Goal: Use online tool/utility: Use online tool/utility

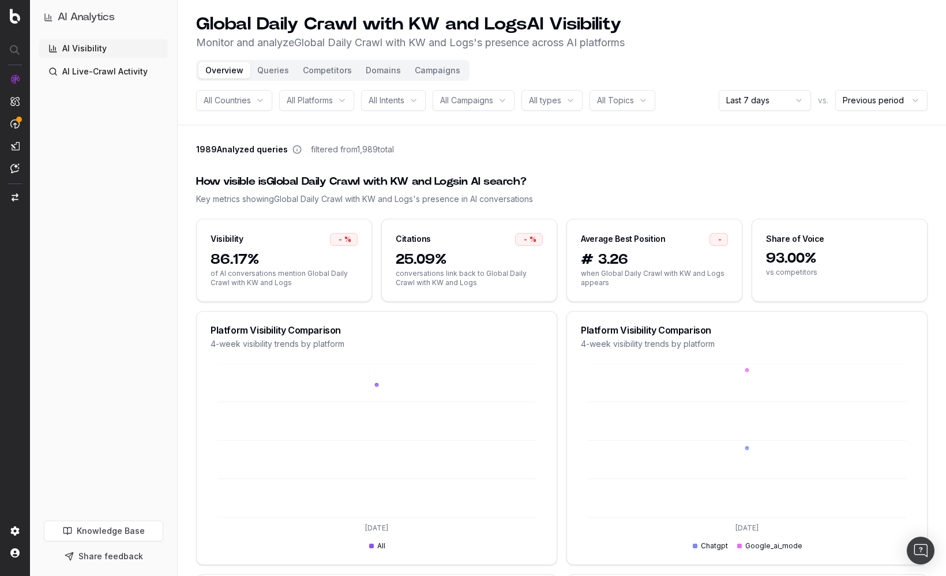
click at [597, 167] on div "How visible is Global Daily Crawl with KW and Logs in AI search? Key metrics sh…" at bounding box center [561, 189] width 731 height 59
drag, startPoint x: 727, startPoint y: 122, endPoint x: 715, endPoint y: 119, distance: 13.0
click at [727, 122] on header "Global Daily Crawl with KW and Logs AI Visibility Monitor and analyze Global Da…" at bounding box center [562, 62] width 768 height 125
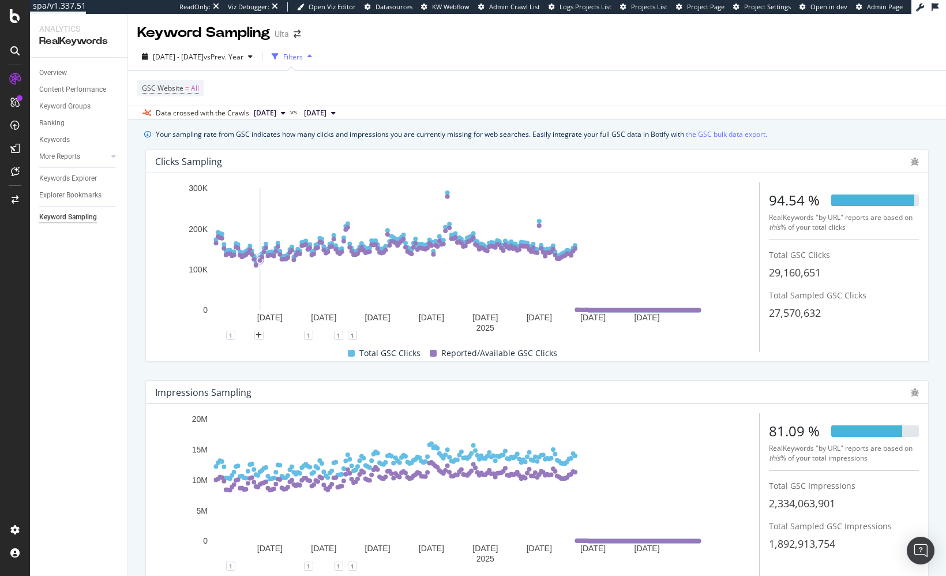
scroll to position [20, 0]
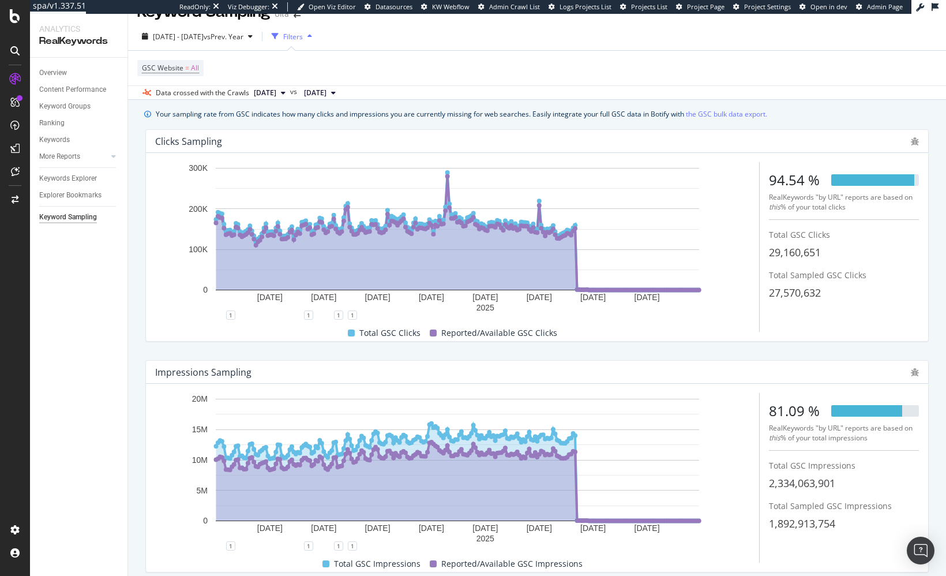
click at [125, 365] on div "Overview Content Performance Keyword Groups Ranking Keywords More Reports Count…" at bounding box center [78, 317] width 97 height 518
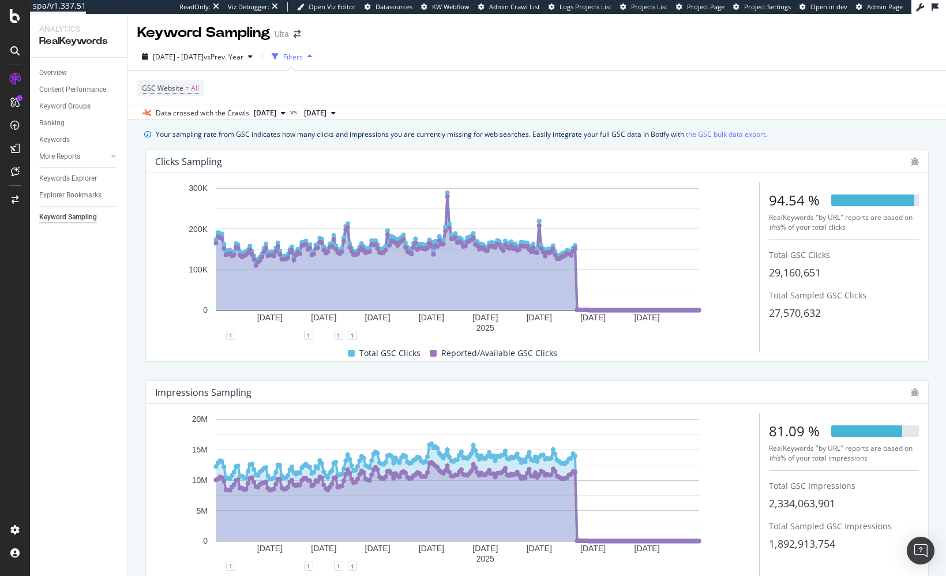
drag, startPoint x: 358, startPoint y: 139, endPoint x: 351, endPoint y: 139, distance: 6.3
click at [358, 139] on div "Your sampling rate from GSC indicates how many clicks and impressions you are c…" at bounding box center [461, 134] width 611 height 12
click at [51, 69] on div "Overview" at bounding box center [53, 73] width 28 height 12
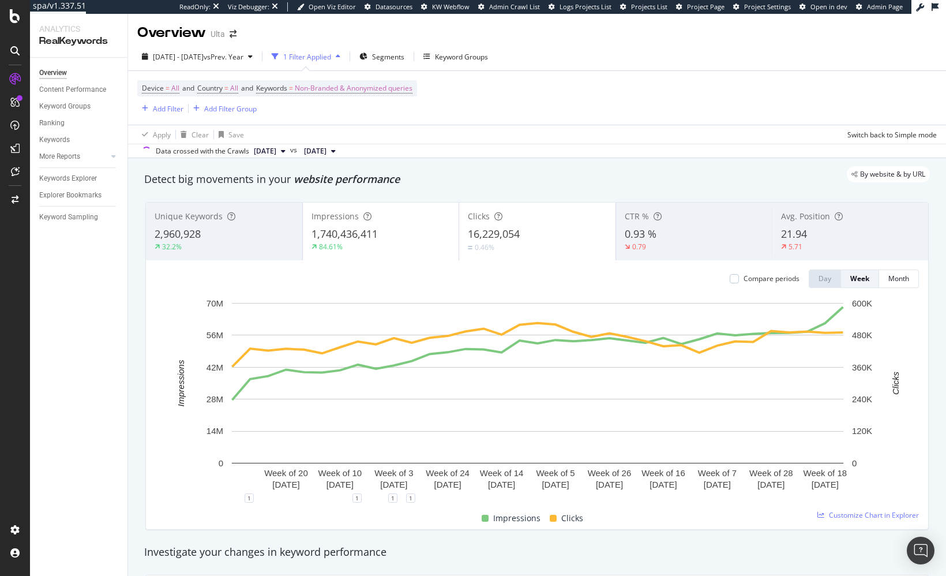
drag, startPoint x: 304, startPoint y: 179, endPoint x: 278, endPoint y: 154, distance: 36.3
click at [304, 179] on div "By website & by URL" at bounding box center [531, 174] width 797 height 16
click at [73, 219] on div "Keyword Sampling" at bounding box center [68, 217] width 59 height 12
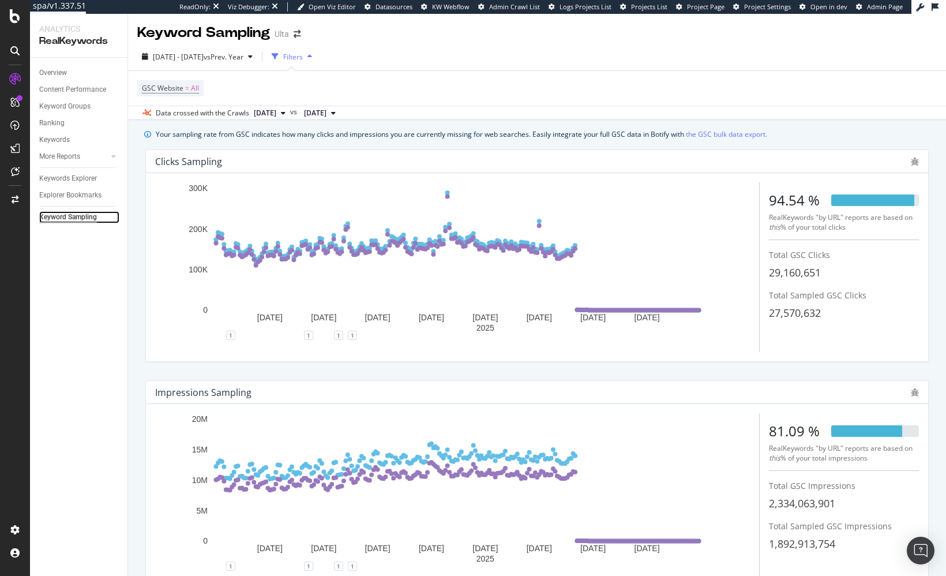
scroll to position [66, 0]
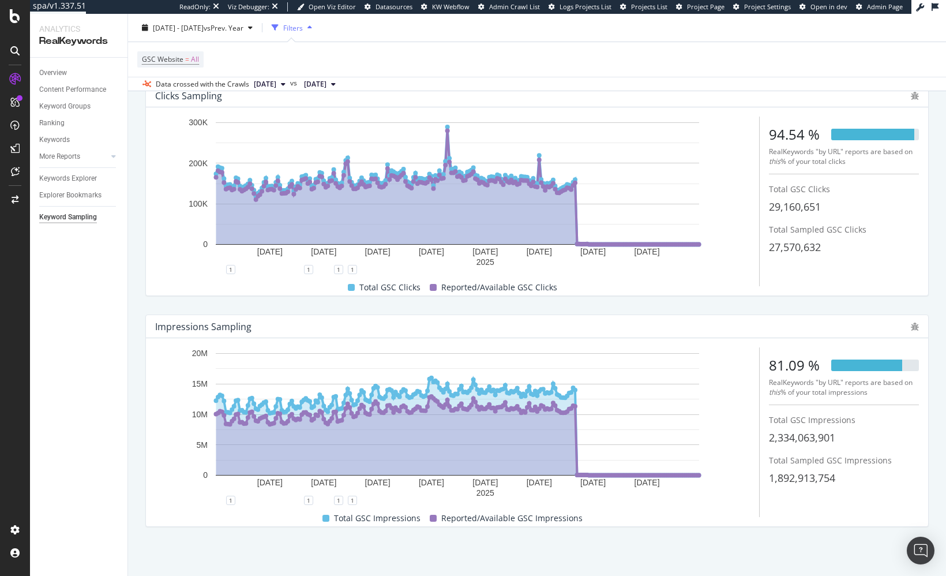
drag, startPoint x: 581, startPoint y: 73, endPoint x: 585, endPoint y: 67, distance: 7.8
click at [581, 73] on div "GSC Website = All" at bounding box center [536, 59] width 799 height 35
drag, startPoint x: 626, startPoint y: 307, endPoint x: 403, endPoint y: 205, distance: 245.7
click at [627, 306] on div "Impressions Sampling 28 Jan. 2025 24 Feb. 2025 23 Mar. 2025 19 Apr. 2025 16 May…" at bounding box center [536, 420] width 797 height 231
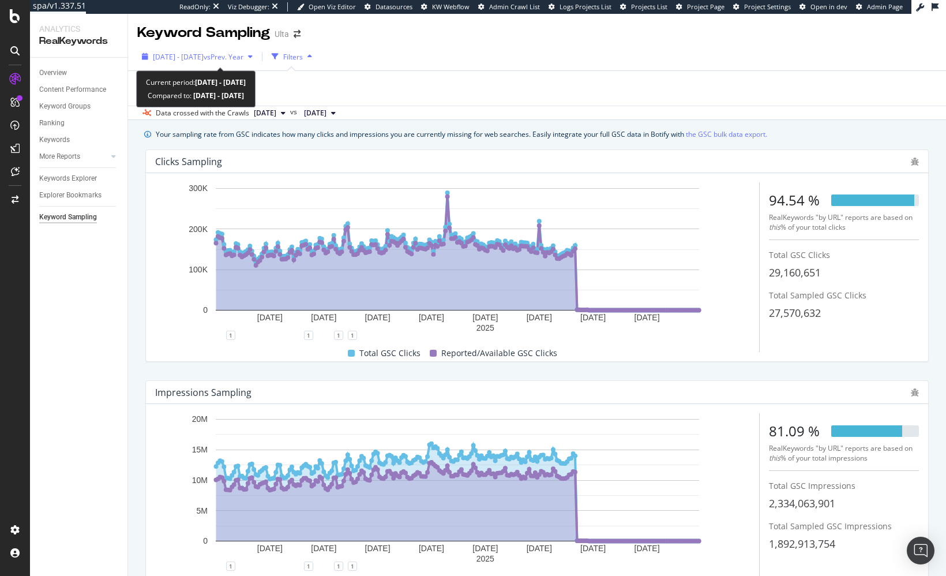
click at [204, 54] on span "2025 Jan. 1st - 2025 Aug. 31st" at bounding box center [178, 57] width 51 height 10
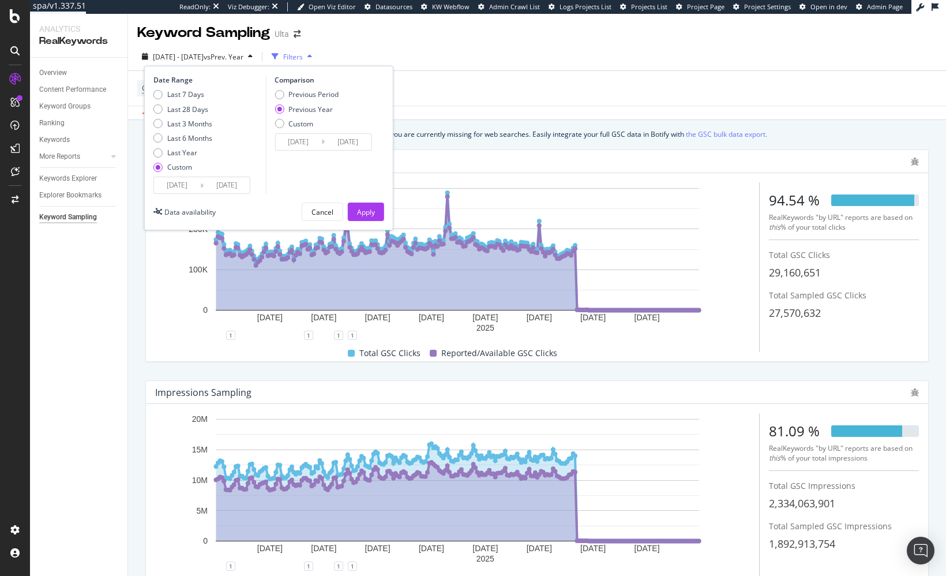
click at [235, 187] on input "2025/08/31" at bounding box center [227, 185] width 46 height 16
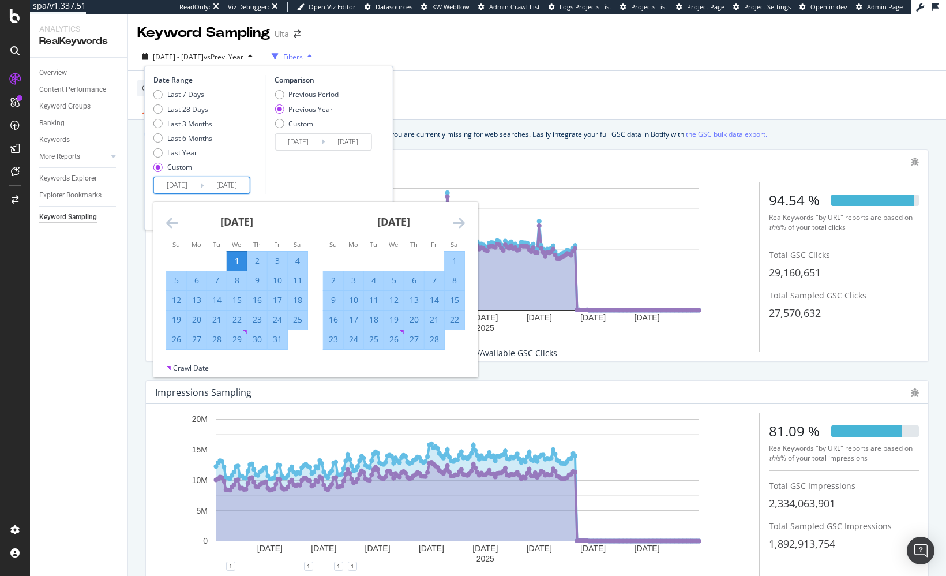
click at [302, 178] on div "Comparison Previous Period Previous Year Custom 2024/01/03 Navigate forward to …" at bounding box center [320, 134] width 110 height 119
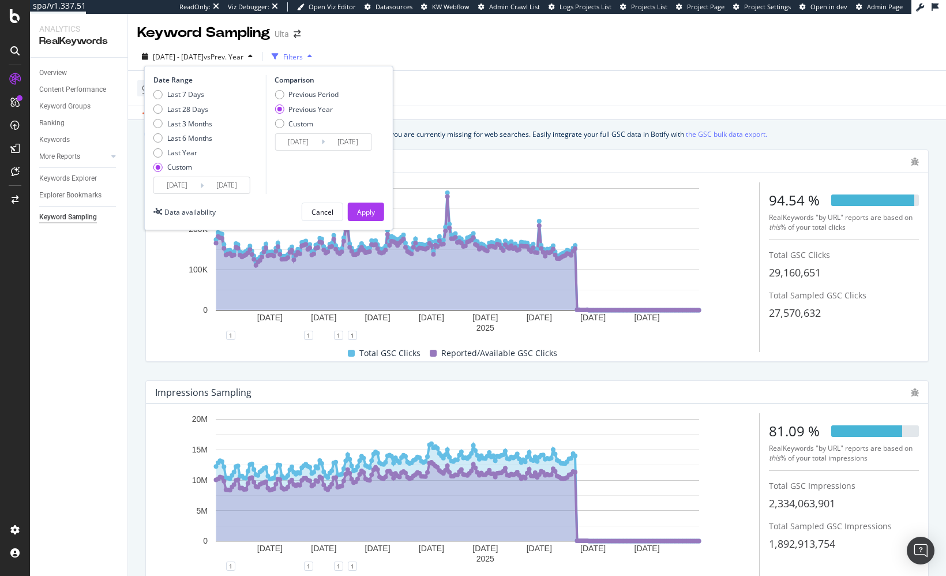
drag, startPoint x: 319, startPoint y: 212, endPoint x: 313, endPoint y: 213, distance: 6.4
click at [319, 211] on div "Cancel" at bounding box center [322, 212] width 22 height 10
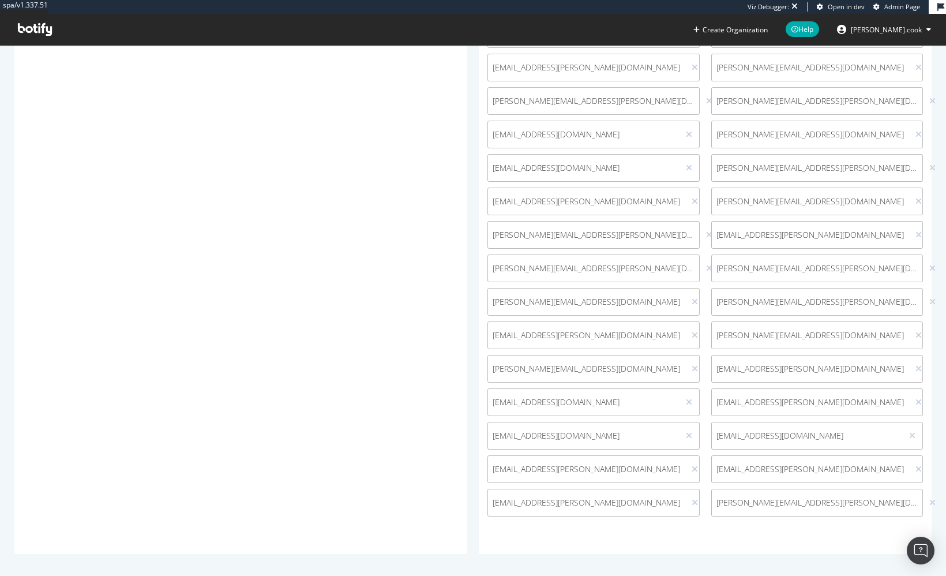
scroll to position [848, 0]
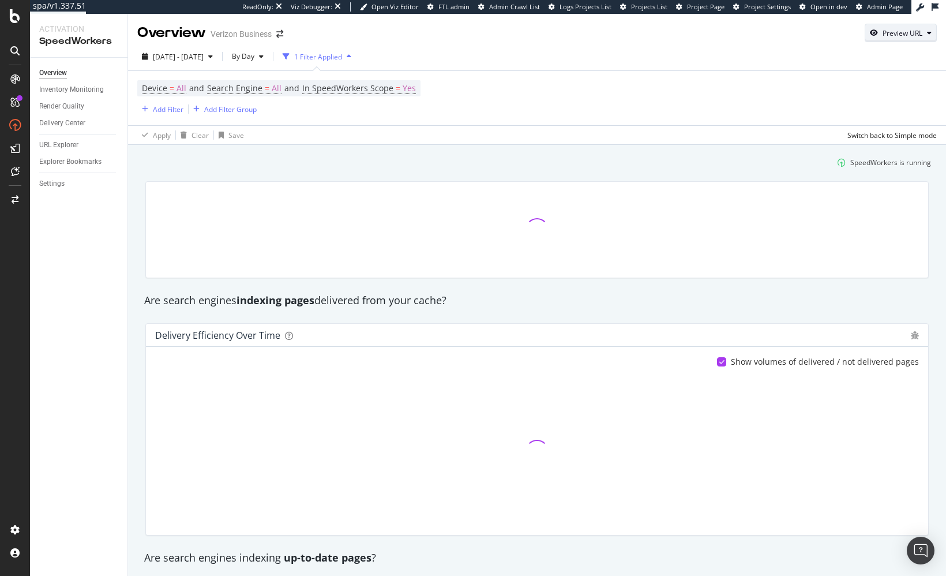
click at [895, 31] on div "Preview URL" at bounding box center [902, 33] width 40 height 10
click at [855, 85] on input "url" at bounding box center [865, 87] width 126 height 20
paste input "[URL][DOMAIN_NAME]"
type input "[URL][DOMAIN_NAME]"
click at [919, 110] on div "Preview" at bounding box center [915, 108] width 25 height 10
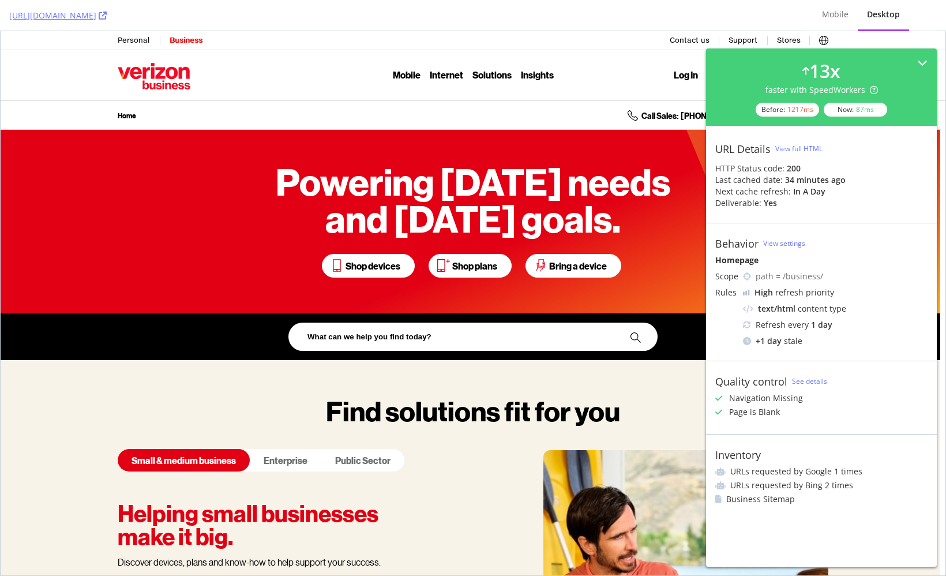
click at [614, 96] on div "Mobile Mobile Mobile Mobile plans Mobile plans Shop all plans My Biz Plan Bring…" at bounding box center [473, 75] width 711 height 51
